Goal: Information Seeking & Learning: Check status

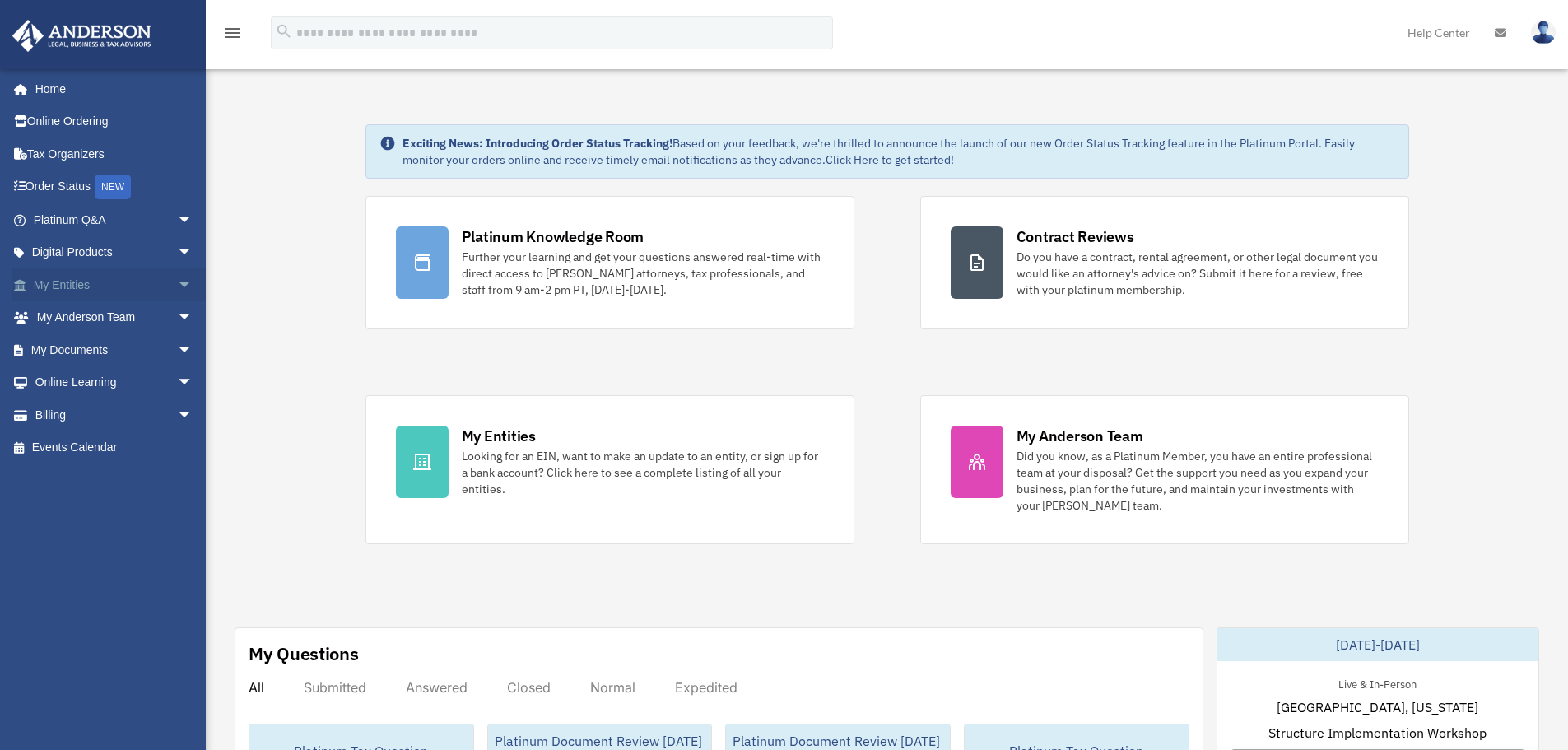
click at [154, 285] on link "My Entities arrow_drop_down" at bounding box center [114, 284] width 207 height 33
click at [177, 285] on span "arrow_drop_down" at bounding box center [193, 285] width 33 height 34
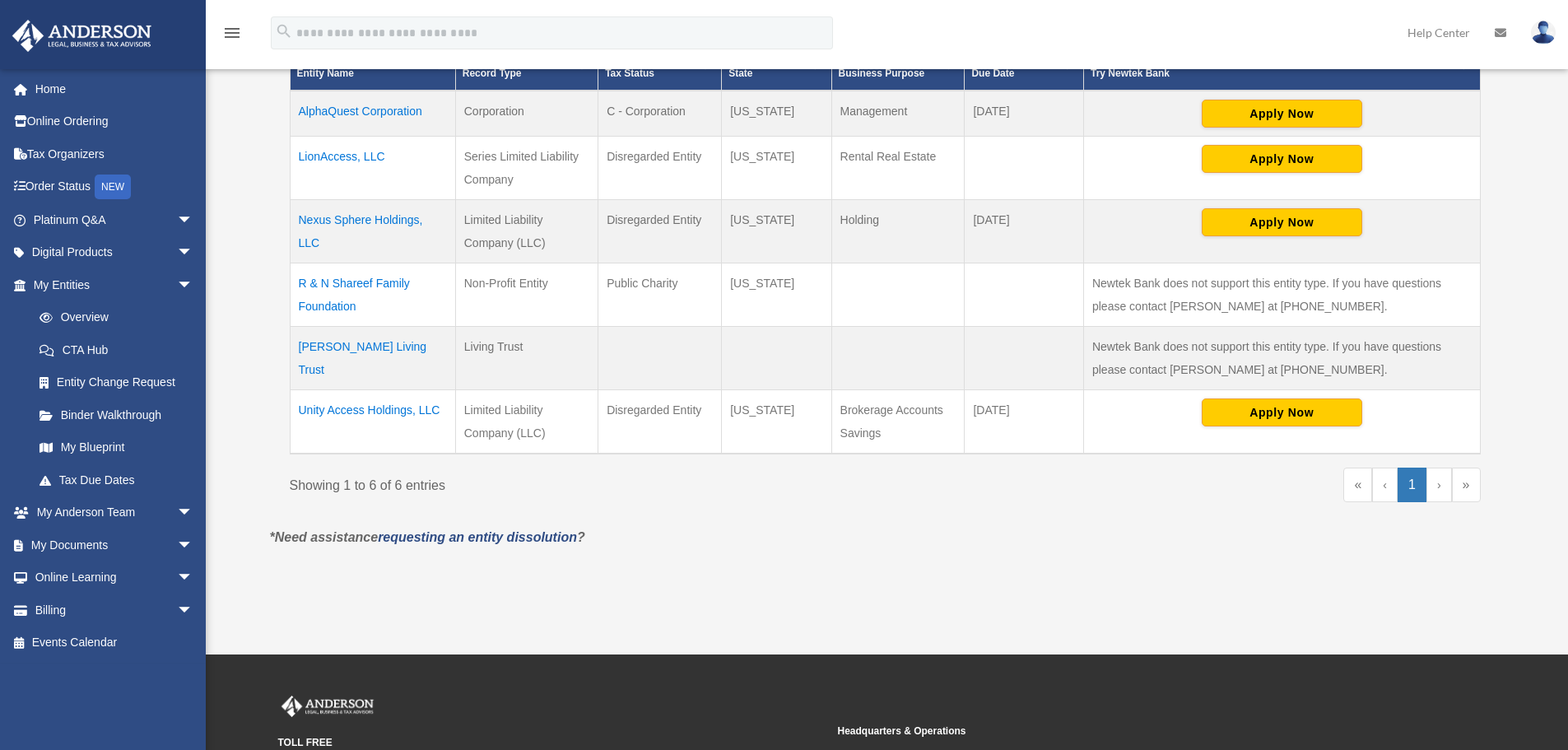
scroll to position [391, 0]
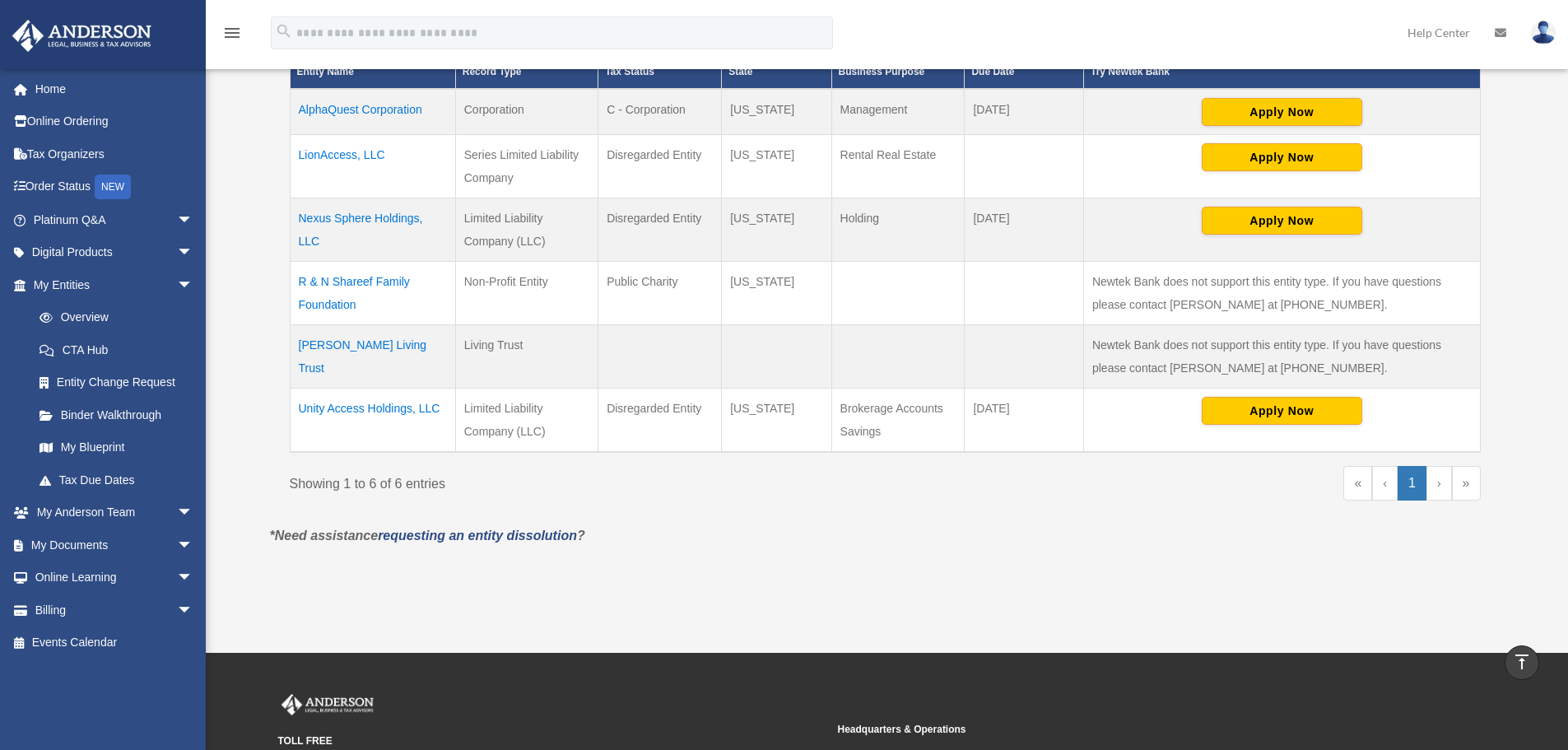
click at [377, 289] on td "R & N Shareef Family Foundation" at bounding box center [372, 292] width 165 height 63
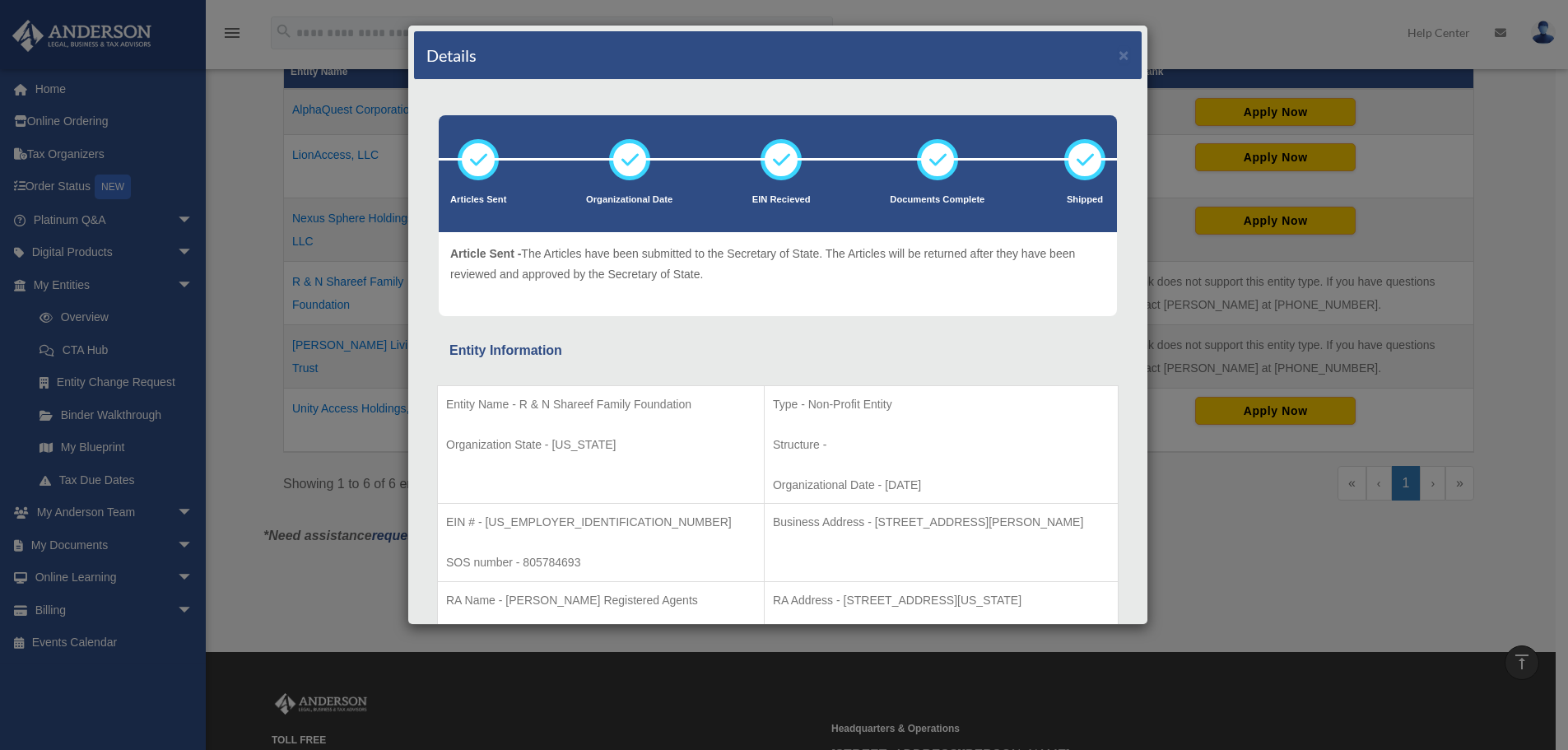
click at [519, 403] on p "Entity Name - R & N Shareef Family Foundation" at bounding box center [601, 405] width 309 height 21
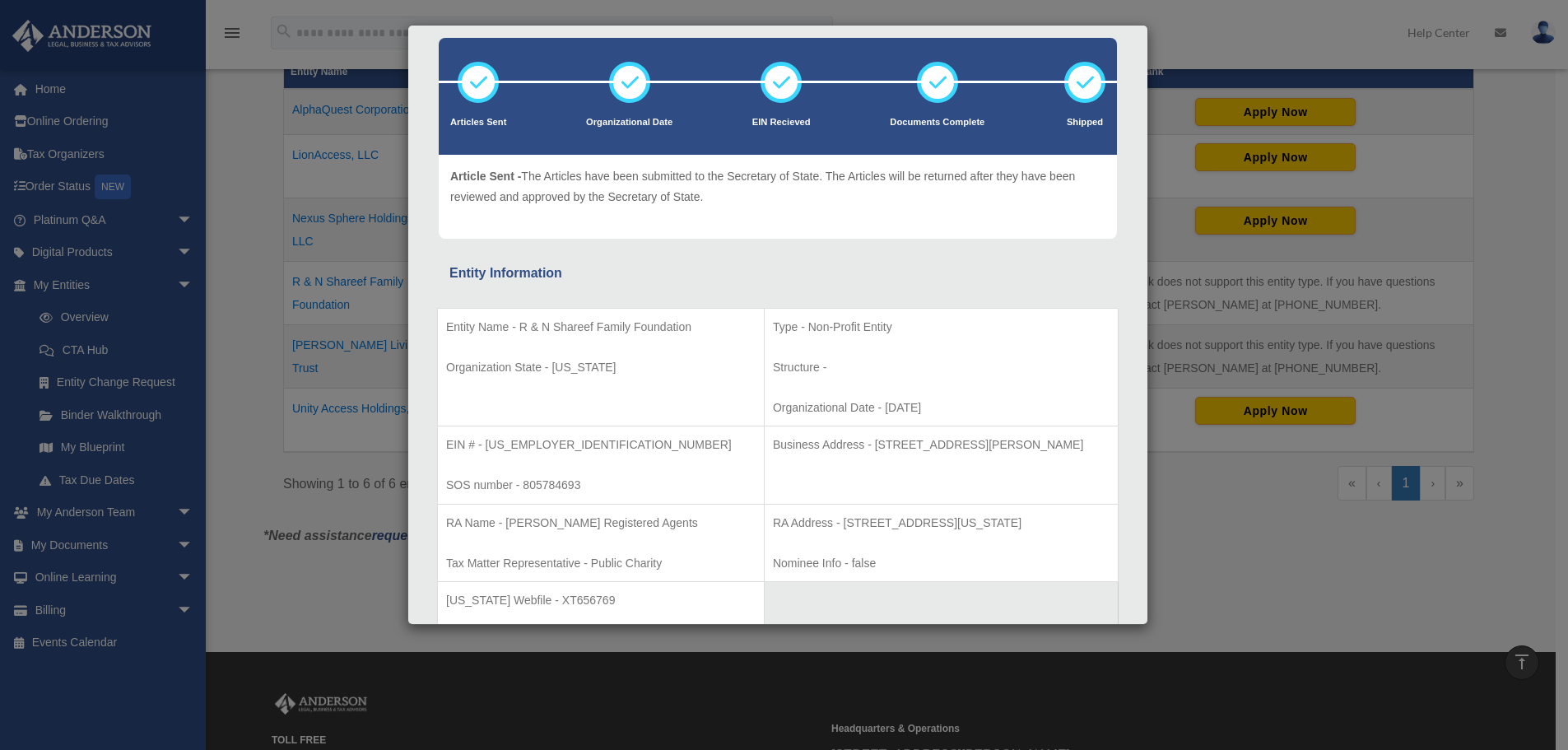
scroll to position [78, 0]
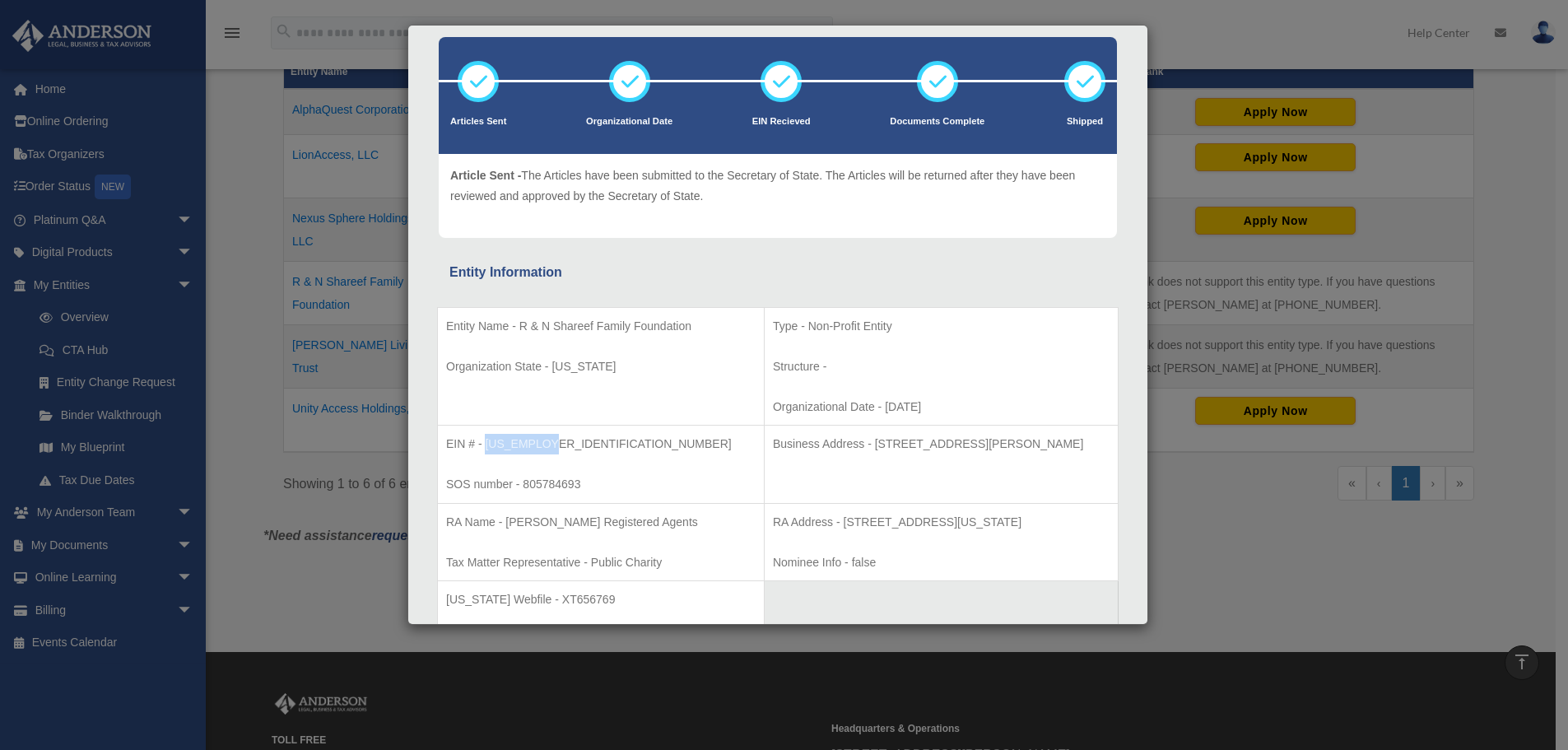
drag, startPoint x: 487, startPoint y: 444, endPoint x: 548, endPoint y: 443, distance: 61.0
click at [548, 443] on p "EIN # - 33-2079274" at bounding box center [601, 444] width 309 height 21
copy p "33-2079274"
click at [540, 443] on p "EIN # - 33-2079274" at bounding box center [601, 444] width 309 height 21
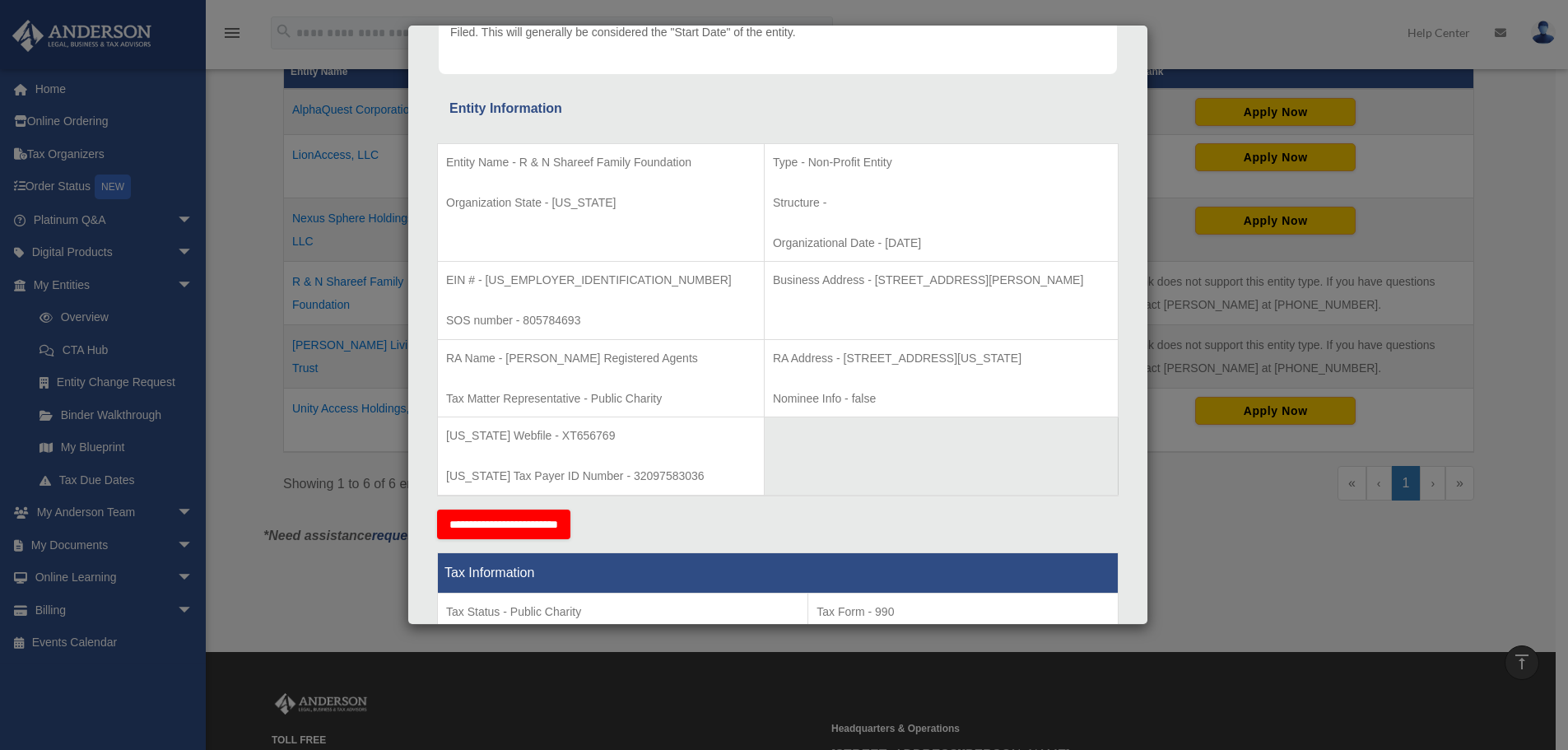
scroll to position [242, 0]
drag, startPoint x: 824, startPoint y: 280, endPoint x: 1082, endPoint y: 284, distance: 258.0
click at [1082, 284] on p "Business Address - 3225 McLeod Dr, Suite 100, Las Vegas, NV 89121" at bounding box center [941, 279] width 337 height 21
copy p "3225 McLeod Dr, Suite 100, Las Vegas, NV 89121"
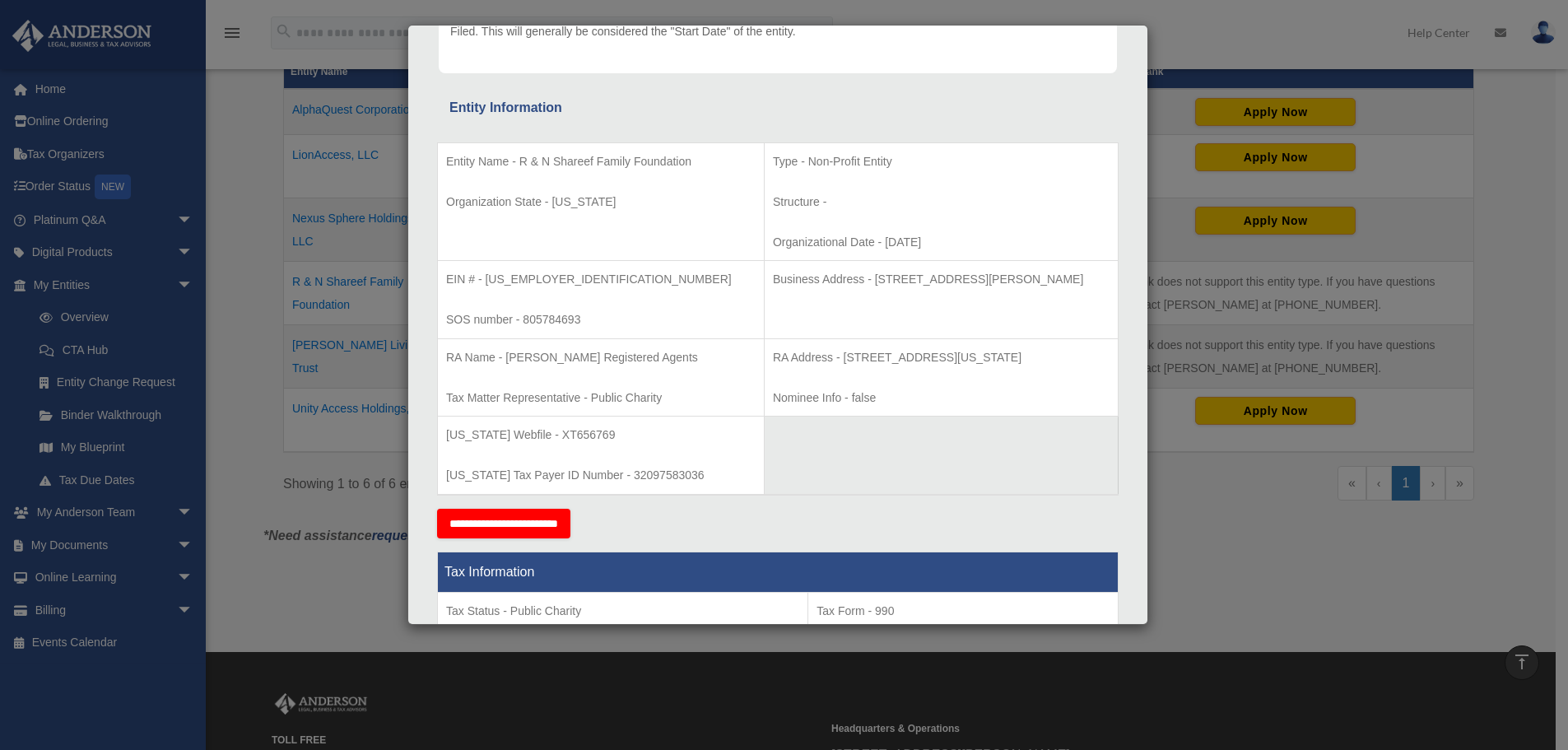
click at [1202, 515] on div "Details × Articles Sent Organizational Date" at bounding box center [784, 375] width 1568 height 750
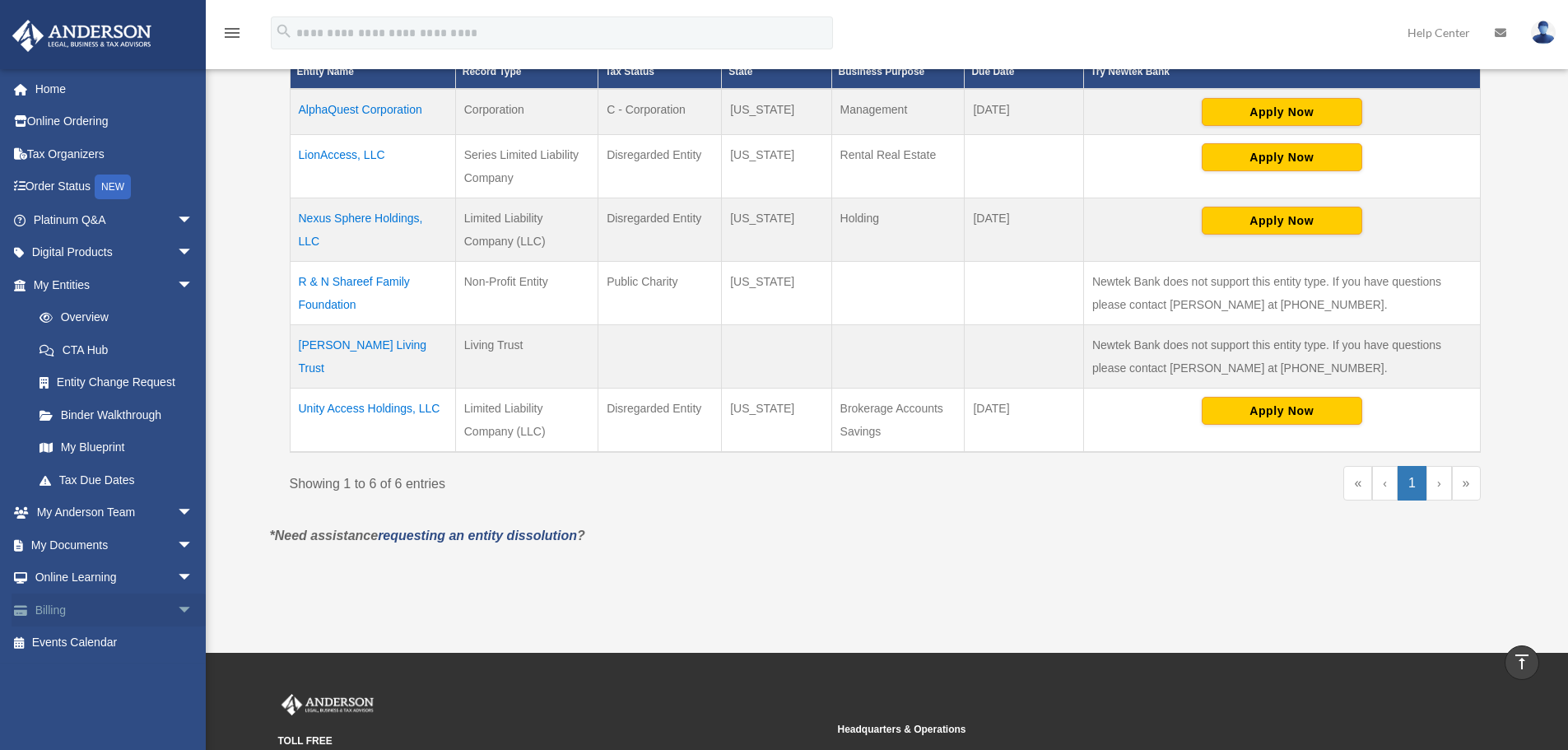
click at [177, 611] on span "arrow_drop_down" at bounding box center [193, 610] width 33 height 34
click at [122, 643] on link "$ Open Invoices" at bounding box center [120, 643] width 195 height 34
click at [107, 671] on link "Past Invoices" at bounding box center [120, 675] width 195 height 33
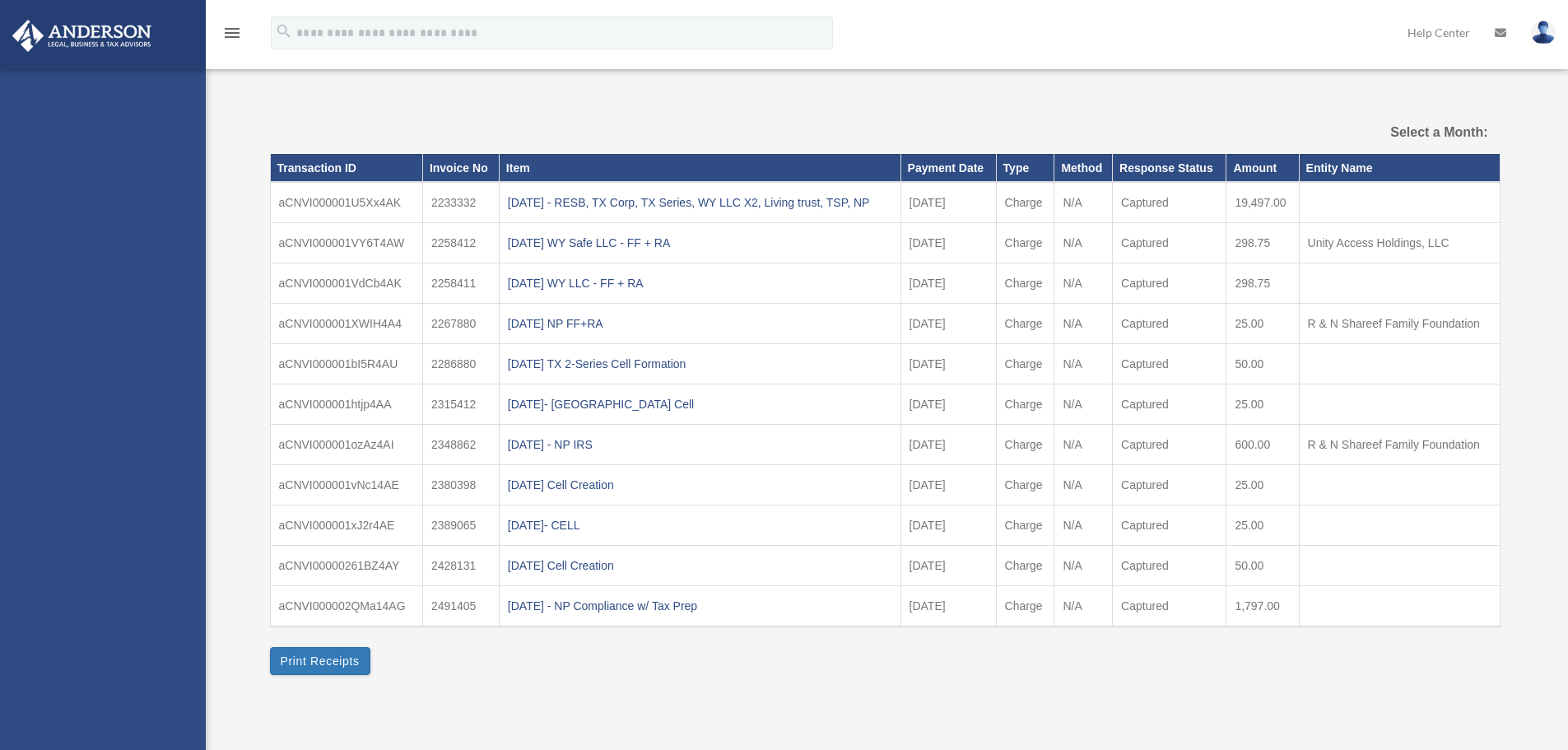
select select
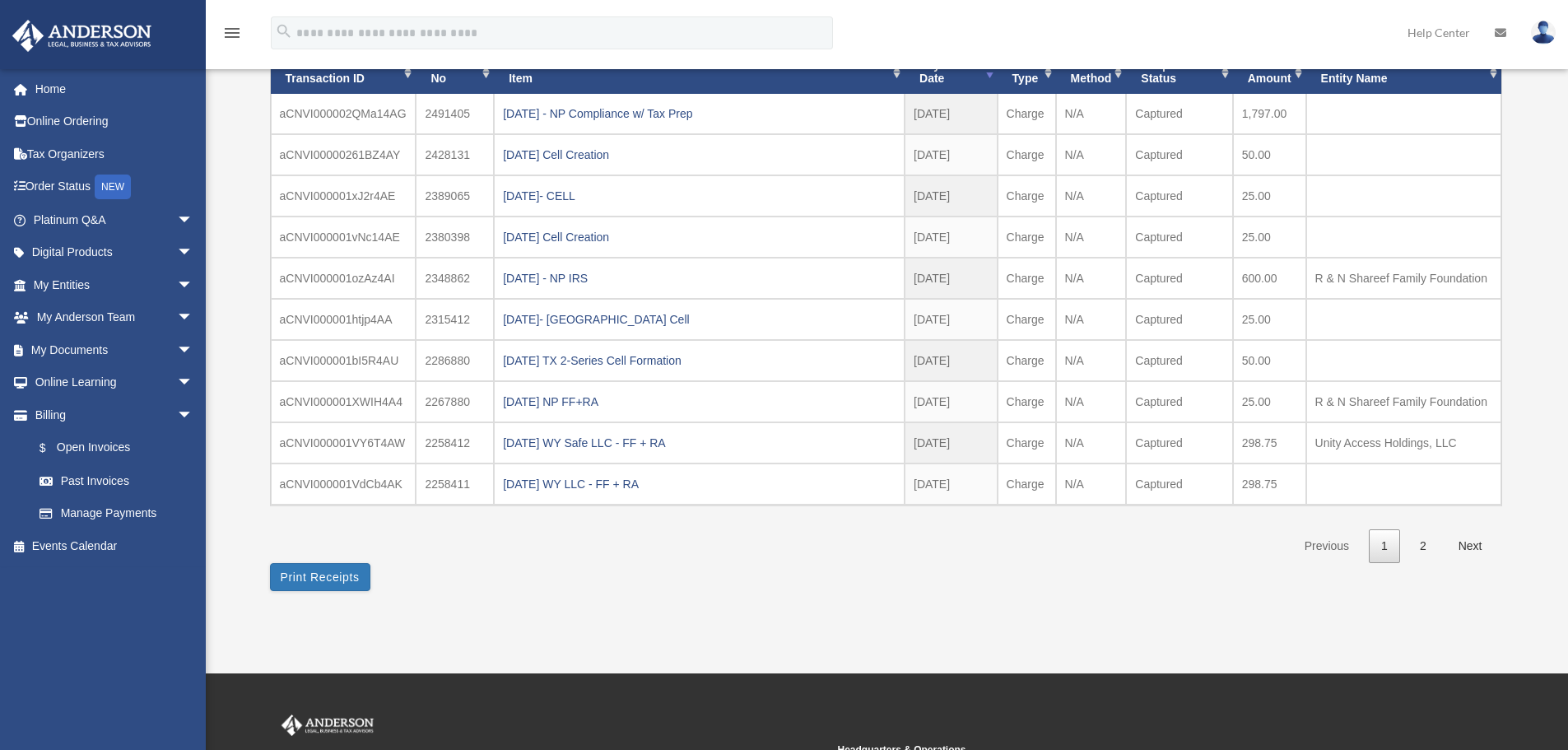
scroll to position [164, 0]
click at [1475, 539] on link "Next" at bounding box center [1470, 545] width 48 height 34
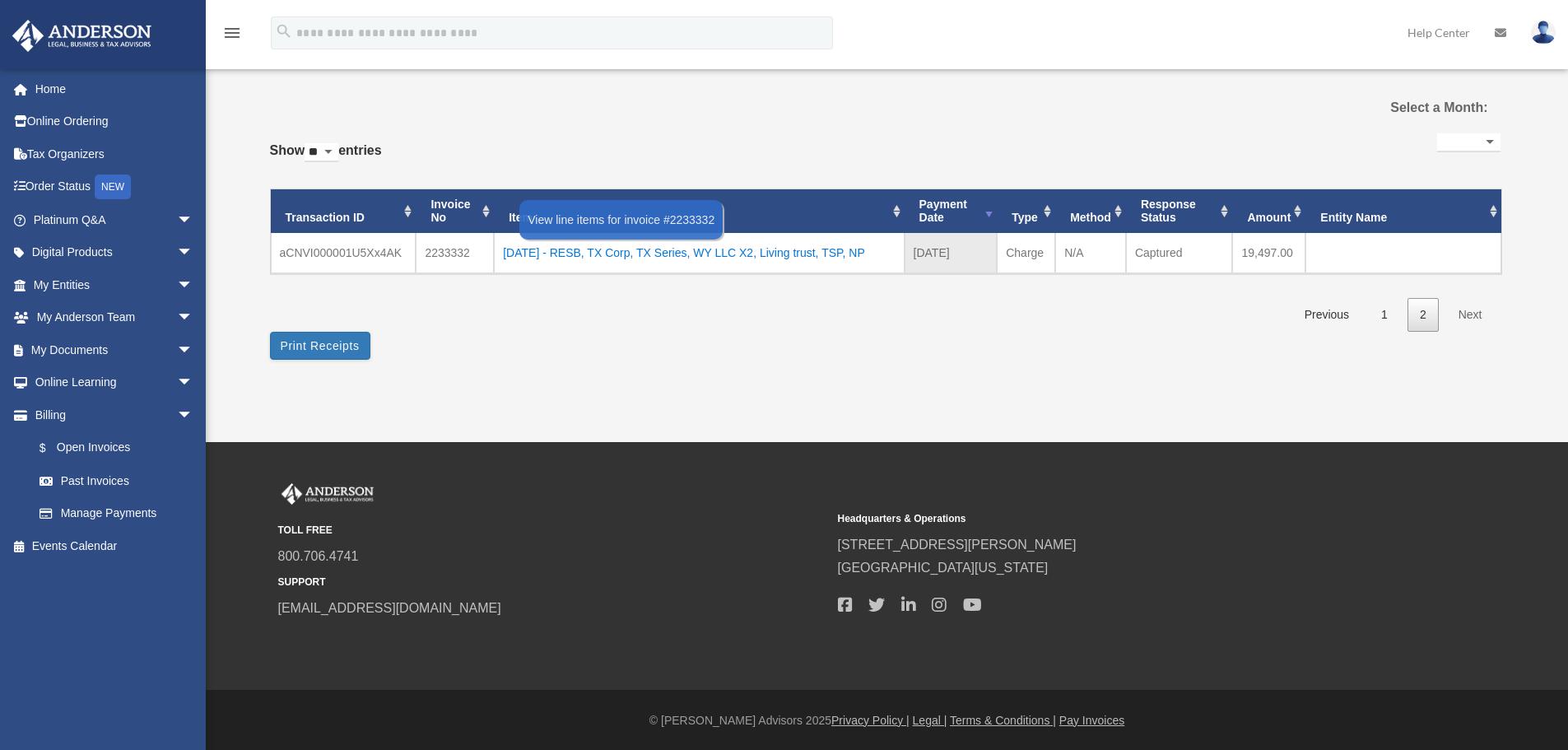
click at [693, 253] on div "2024.10.30 - RESB, TX Corp, TX Series, WY LLC X2, Living trust, TSP, NP" at bounding box center [698, 253] width 392 height 23
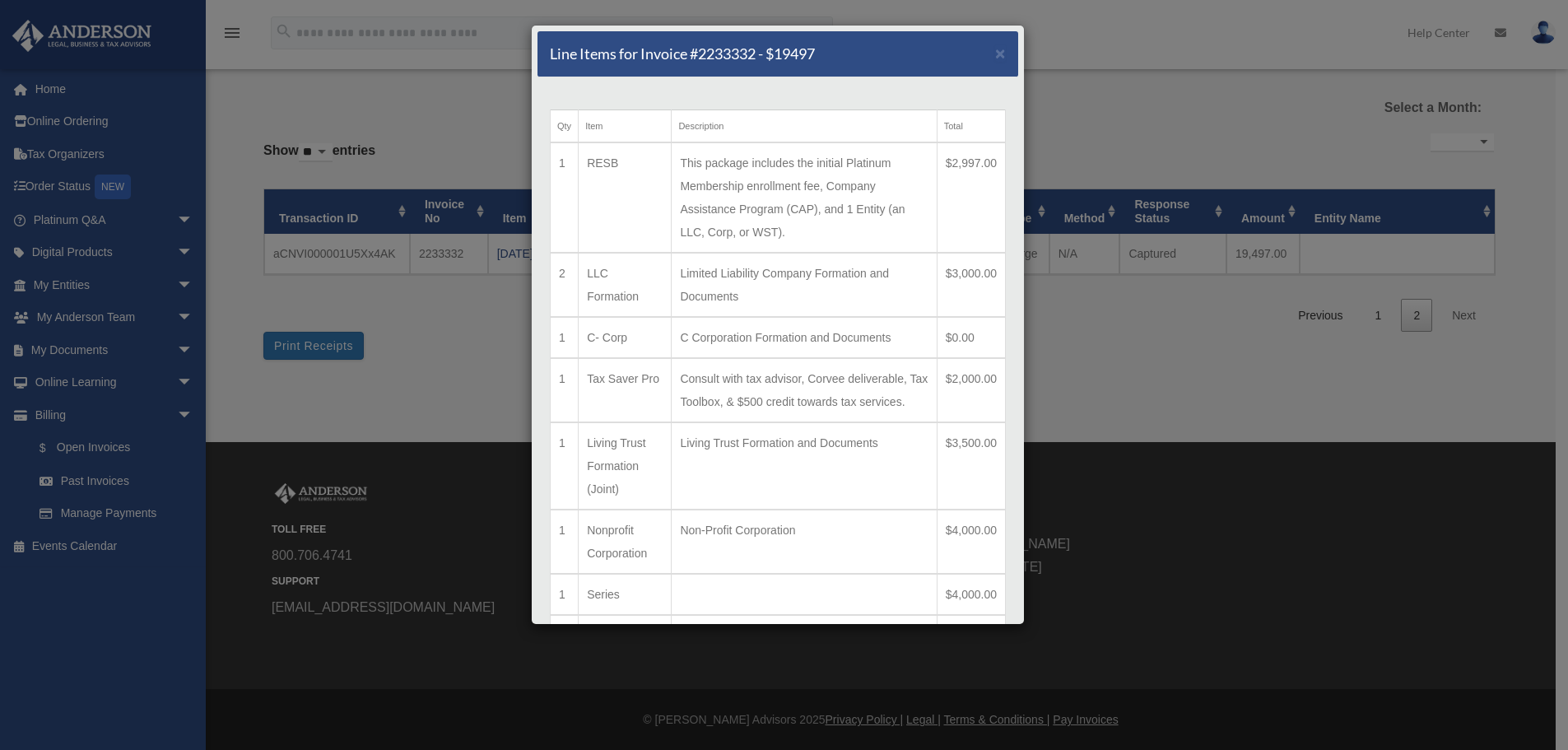
drag, startPoint x: 590, startPoint y: 554, endPoint x: 993, endPoint y: 565, distance: 403.2
click at [993, 565] on div "Qty Item Description Total 1 RESB This package includes the initial Platinum Me…" at bounding box center [777, 536] width 480 height 918
copy tr "Nonprofit Corporation Non-Profit Corporation $4,000.00"
